Goal: Book appointment/travel/reservation

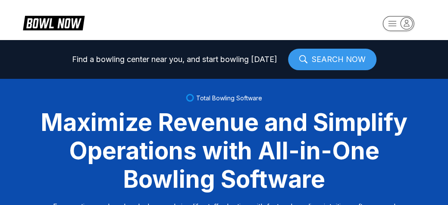
click at [397, 25] on rect "button" at bounding box center [399, 23] width 32 height 15
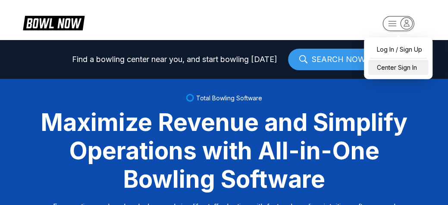
click at [390, 68] on div "Center Sign In" at bounding box center [399, 67] width 60 height 15
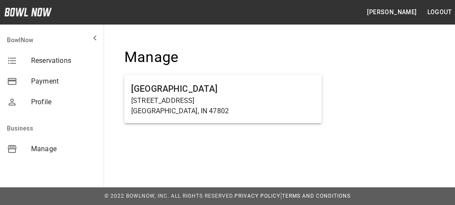
click at [44, 62] on span "Reservations" at bounding box center [64, 61] width 66 height 10
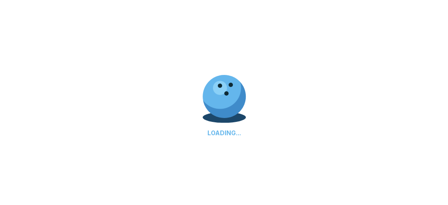
select select "**"
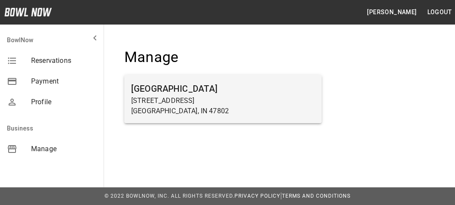
click at [169, 89] on h6 "[GEOGRAPHIC_DATA]" at bounding box center [222, 89] width 183 height 14
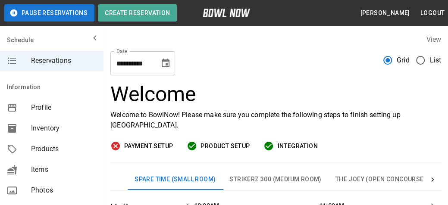
scroll to position [0, 751]
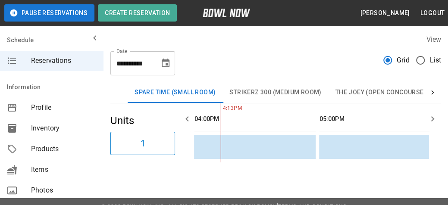
click at [46, 62] on span "Reservations" at bounding box center [64, 61] width 66 height 10
click at [43, 151] on span "Products" at bounding box center [64, 149] width 66 height 10
click at [435, 13] on button "Logout" at bounding box center [432, 13] width 31 height 16
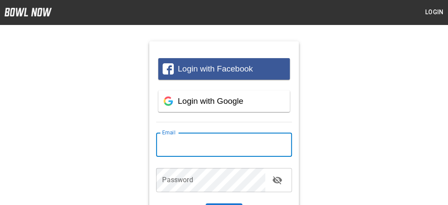
click at [178, 147] on input "email" at bounding box center [223, 145] width 135 height 24
type input "**********"
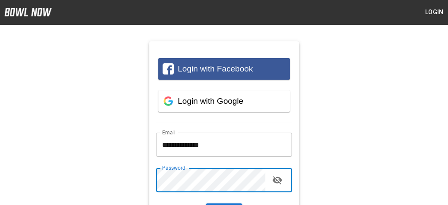
scroll to position [86, 0]
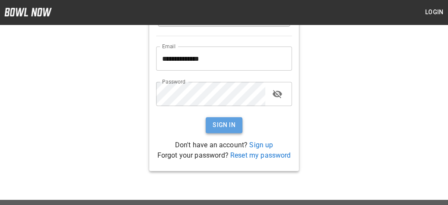
click at [217, 126] on button "Sign In" at bounding box center [224, 125] width 37 height 16
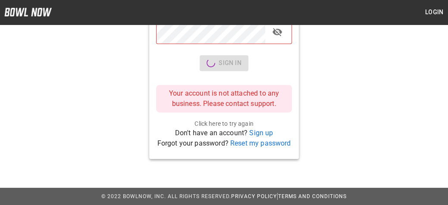
scroll to position [0, 0]
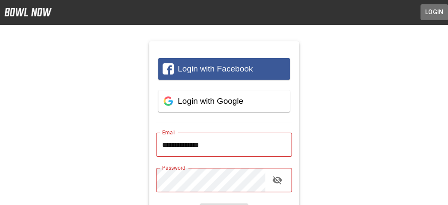
click at [437, 11] on button "Login" at bounding box center [435, 12] width 28 height 16
